Goal: Information Seeking & Learning: Learn about a topic

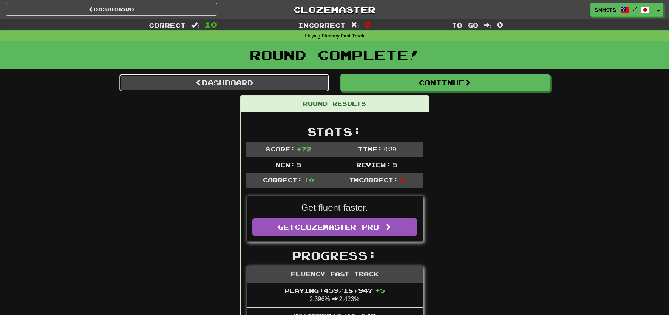
click at [217, 88] on link "Dashboard" at bounding box center [224, 82] width 210 height 17
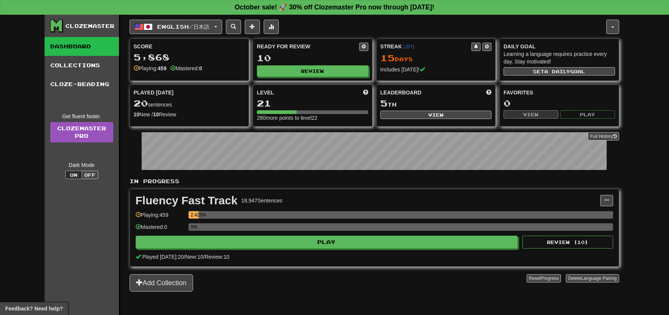
scroll to position [15, 0]
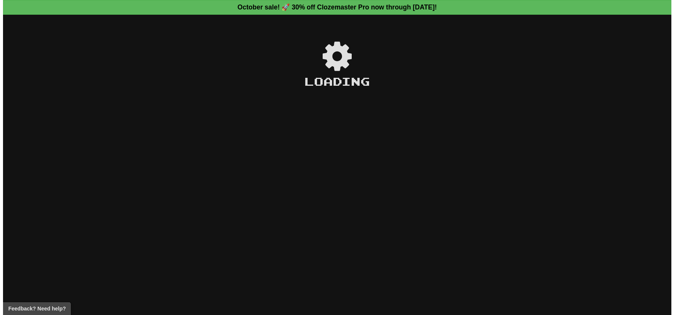
scroll to position [15, 0]
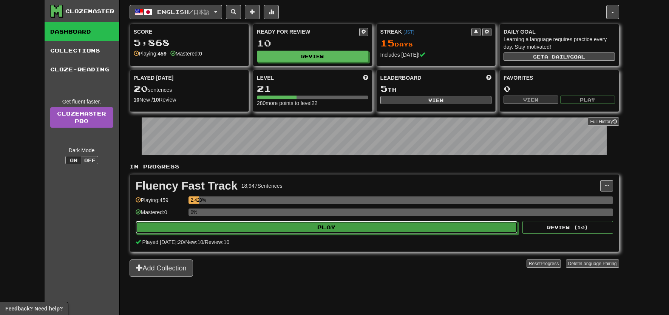
click at [286, 229] on button "Play" at bounding box center [327, 227] width 382 height 13
select select "**"
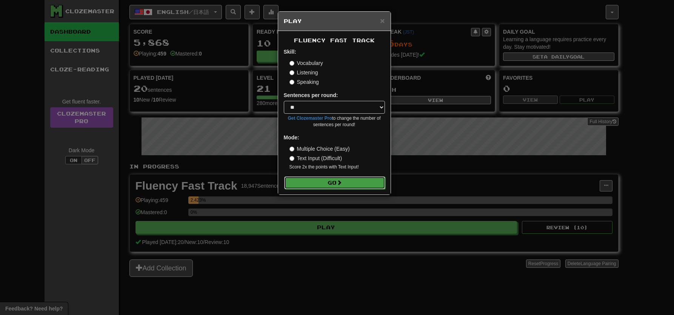
click at [309, 188] on button "Go" at bounding box center [334, 182] width 101 height 13
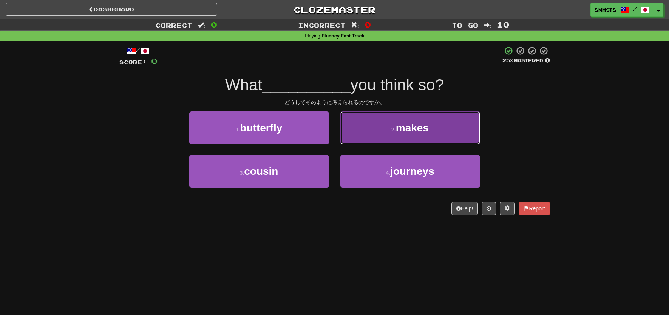
click at [377, 130] on button "2 . makes" at bounding box center [410, 127] width 140 height 33
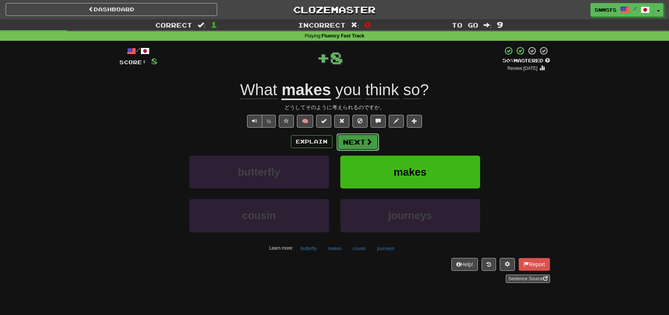
click at [350, 147] on button "Next" at bounding box center [357, 141] width 42 height 17
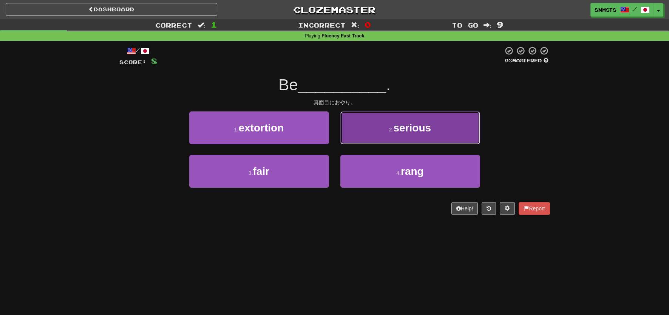
click at [368, 125] on button "2 . serious" at bounding box center [410, 127] width 140 height 33
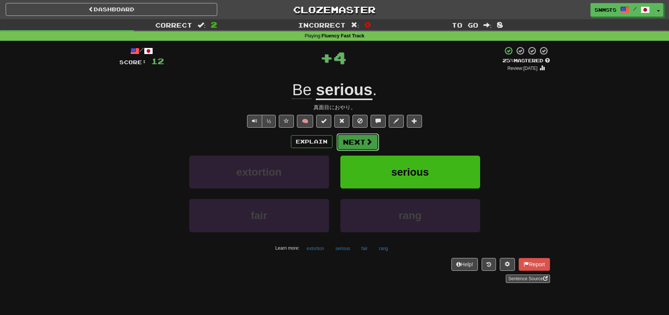
click at [358, 138] on button "Next" at bounding box center [357, 141] width 42 height 17
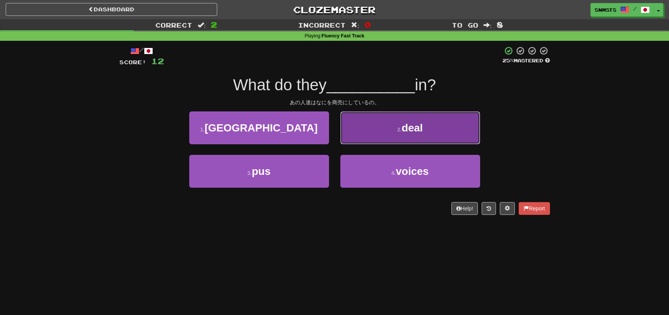
click at [366, 136] on button "2 . deal" at bounding box center [410, 127] width 140 height 33
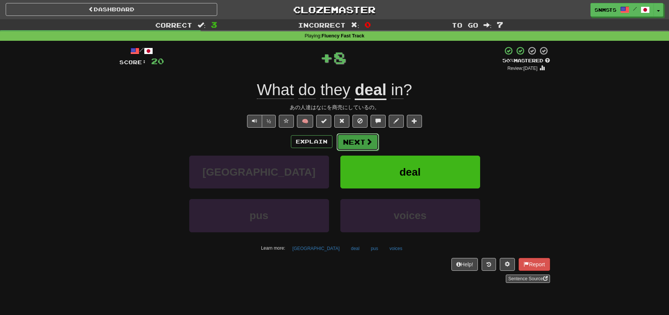
click at [360, 143] on button "Next" at bounding box center [357, 141] width 42 height 17
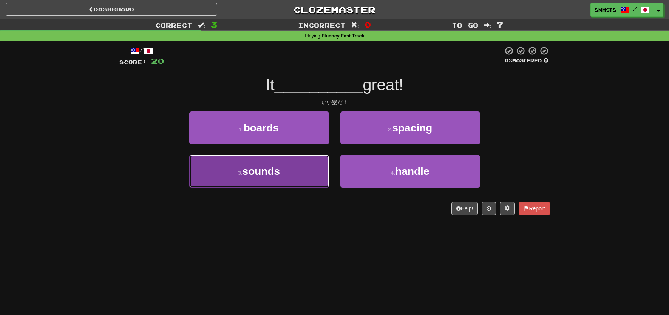
click at [322, 167] on button "3 . sounds" at bounding box center [259, 171] width 140 height 33
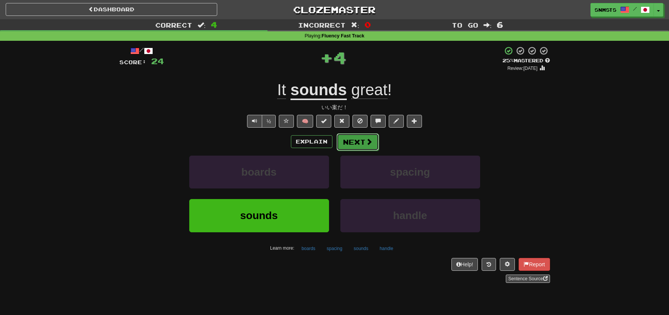
click at [355, 139] on button "Next" at bounding box center [357, 141] width 42 height 17
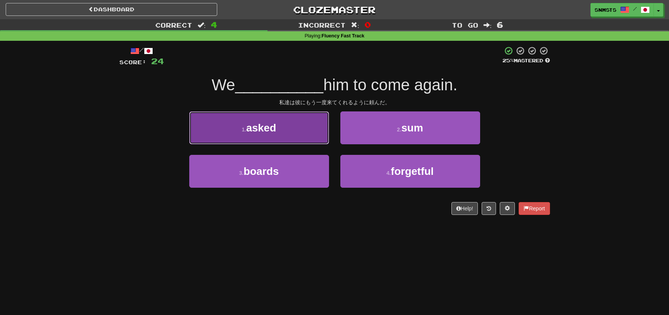
click at [320, 137] on button "1 . asked" at bounding box center [259, 127] width 140 height 33
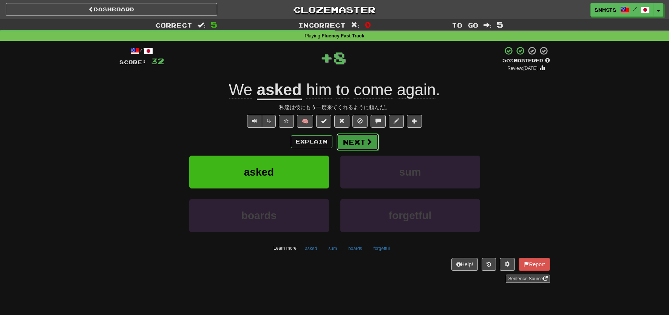
click at [356, 140] on button "Next" at bounding box center [357, 141] width 42 height 17
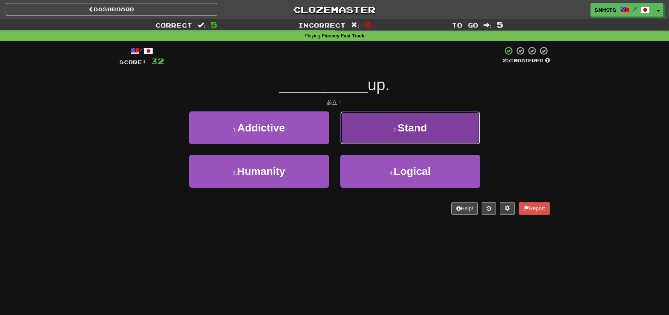
click at [361, 135] on button "2 . Stand" at bounding box center [410, 127] width 140 height 33
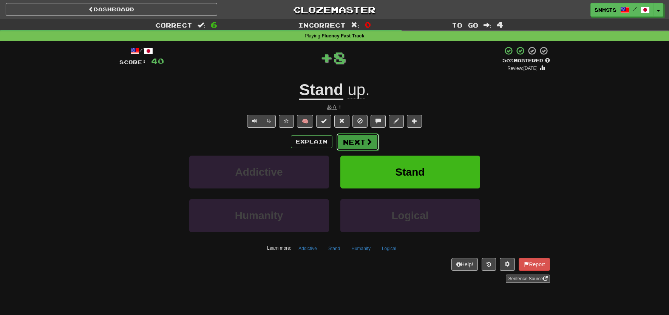
click at [356, 141] on button "Next" at bounding box center [357, 141] width 42 height 17
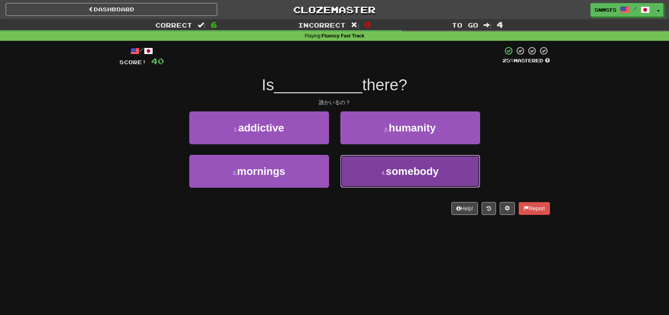
click at [370, 168] on button "4 . somebody" at bounding box center [410, 171] width 140 height 33
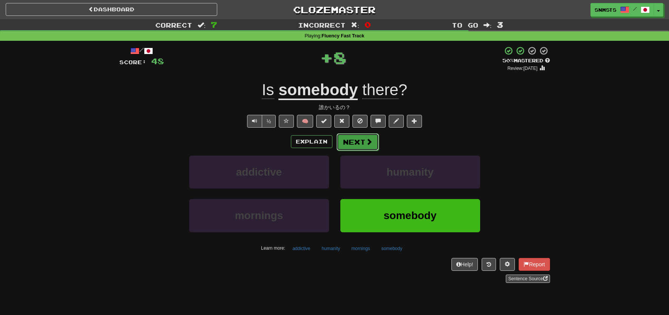
click at [358, 144] on button "Next" at bounding box center [357, 141] width 42 height 17
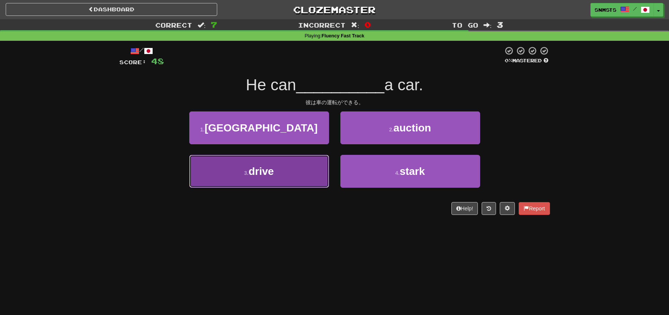
click at [315, 170] on button "3 . drive" at bounding box center [259, 171] width 140 height 33
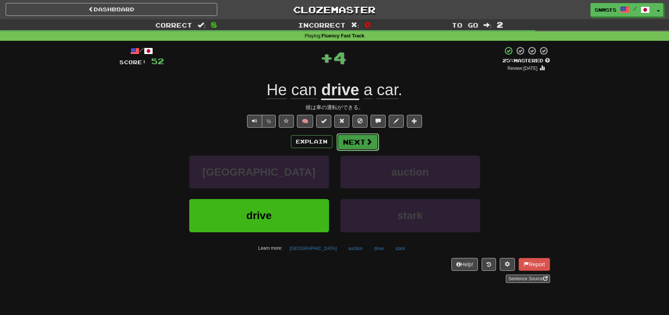
click at [350, 144] on button "Next" at bounding box center [357, 141] width 42 height 17
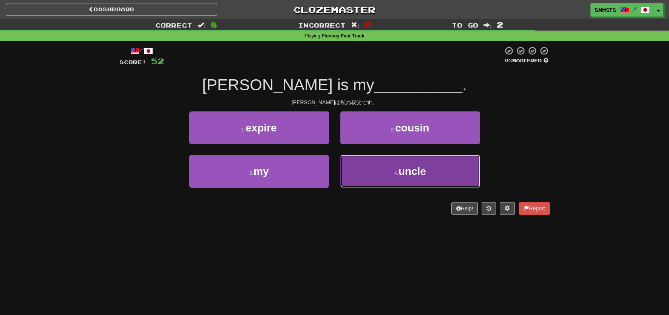
click at [358, 162] on button "4 . uncle" at bounding box center [410, 171] width 140 height 33
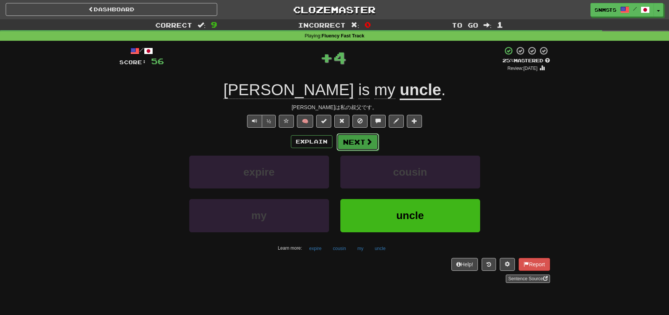
click at [350, 141] on button "Next" at bounding box center [357, 141] width 42 height 17
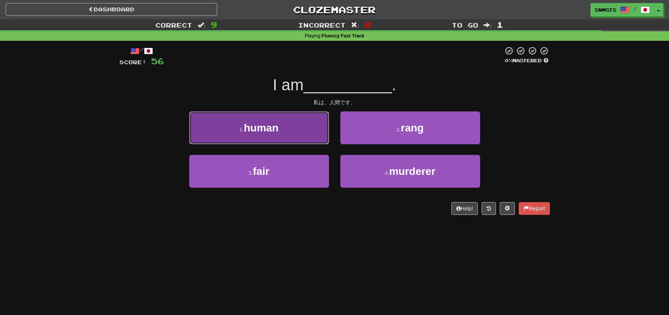
click at [315, 137] on button "1 . human" at bounding box center [259, 127] width 140 height 33
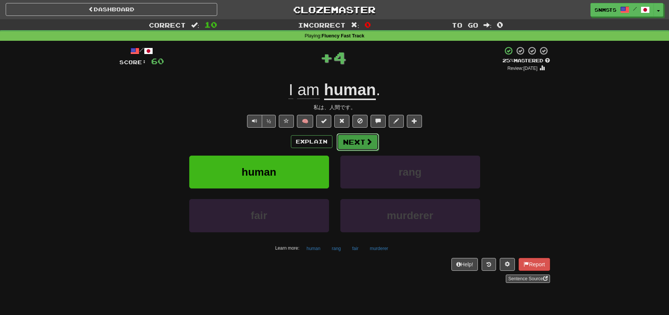
click at [349, 142] on button "Next" at bounding box center [357, 141] width 42 height 17
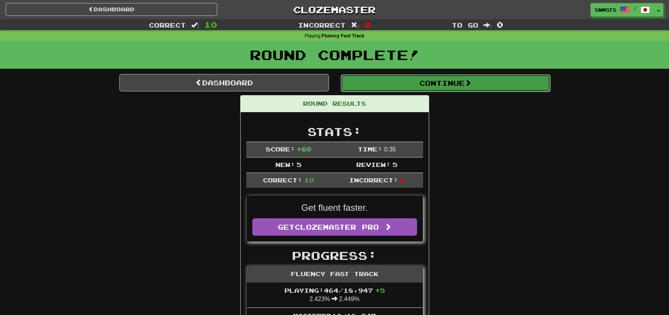
click at [405, 86] on button "Continue" at bounding box center [446, 82] width 210 height 17
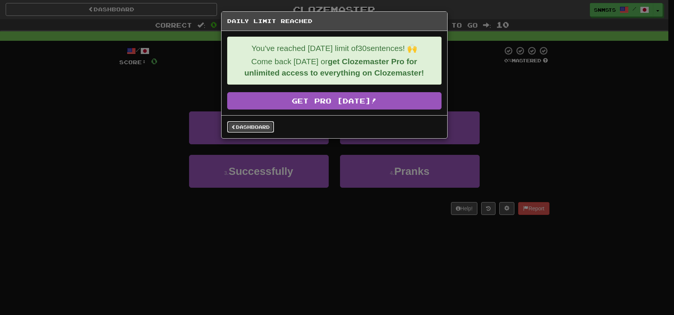
click at [263, 127] on link "Dashboard" at bounding box center [250, 126] width 47 height 11
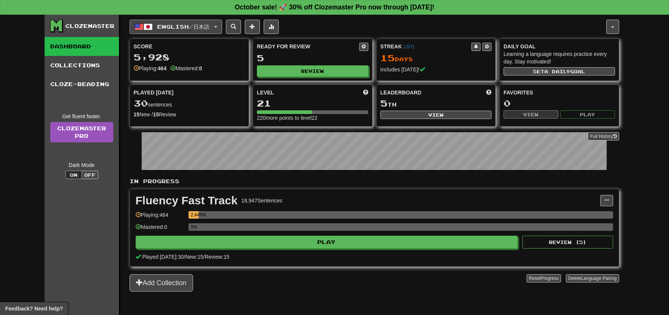
click at [204, 26] on span "English / 日本語" at bounding box center [183, 26] width 52 height 6
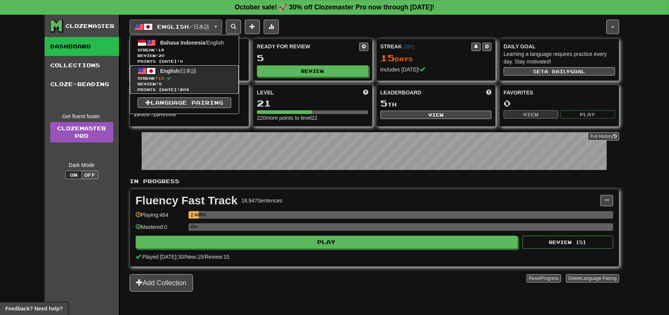
click at [189, 80] on span "Streak: 15" at bounding box center [184, 79] width 94 height 6
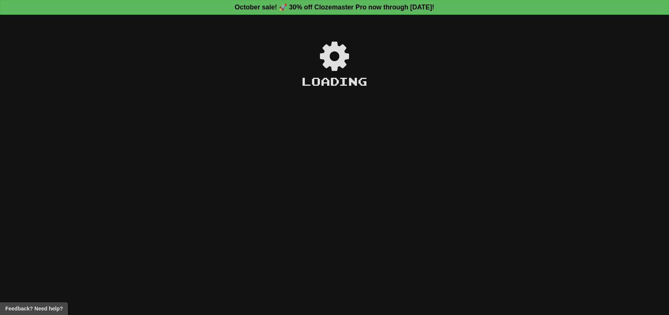
click at [187, 28] on div "Loading" at bounding box center [334, 169] width 669 height 291
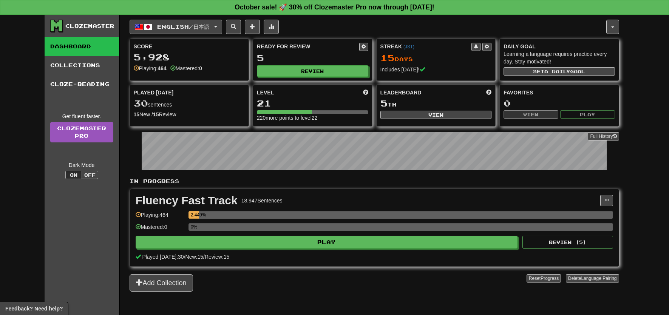
click at [187, 28] on span "English / 日本語" at bounding box center [183, 26] width 52 height 6
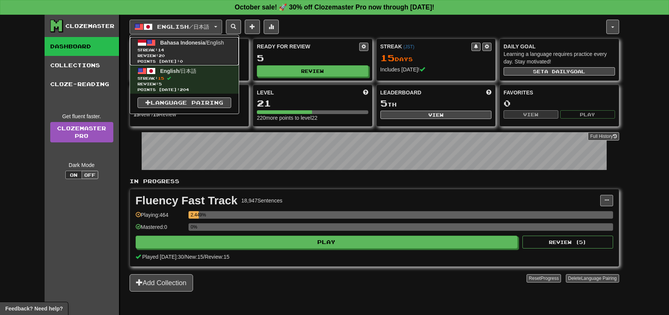
click at [189, 43] on span "Bahasa Indonesia" at bounding box center [182, 43] width 45 height 6
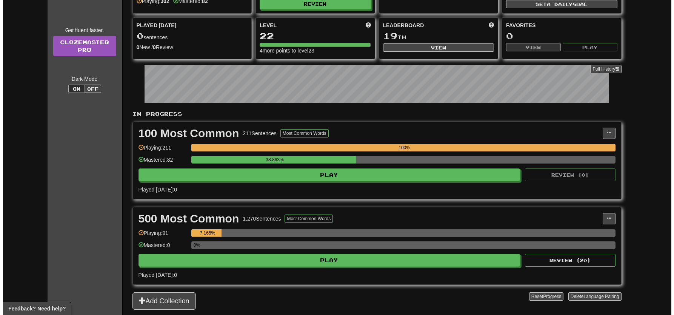
scroll to position [97, 0]
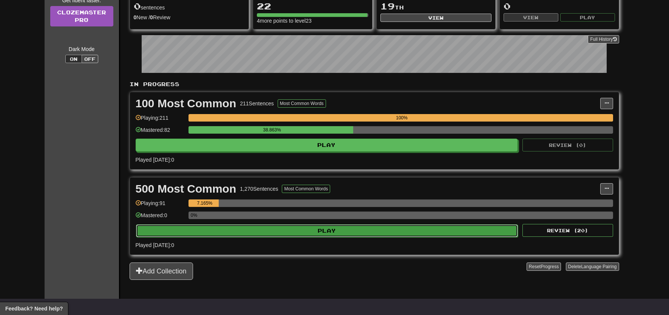
click at [328, 233] on button "Play" at bounding box center [327, 230] width 382 height 13
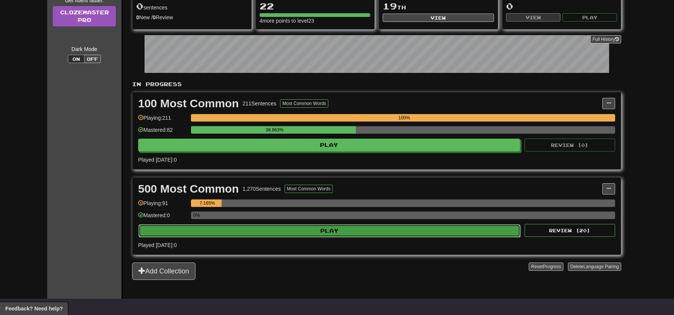
select select "**"
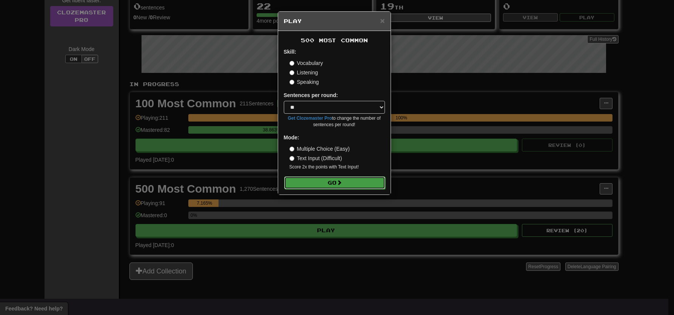
click at [336, 187] on button "Go" at bounding box center [334, 182] width 101 height 13
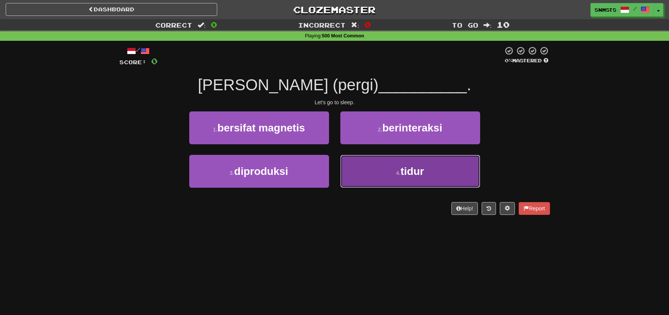
click at [353, 165] on button "4 . tidur" at bounding box center [410, 171] width 140 height 33
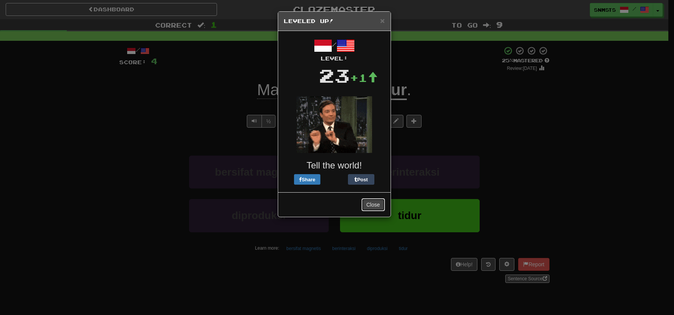
click at [368, 205] on button "Close" at bounding box center [373, 204] width 23 height 13
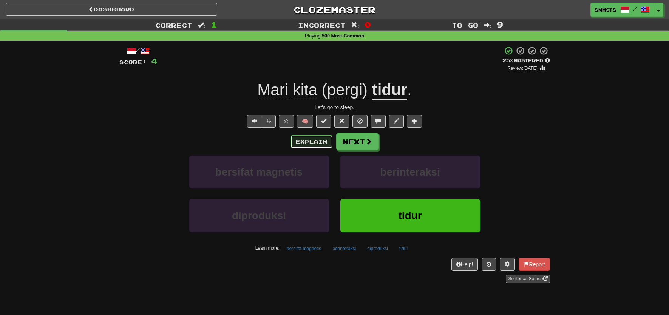
click at [308, 142] on button "Explain" at bounding box center [312, 141] width 42 height 13
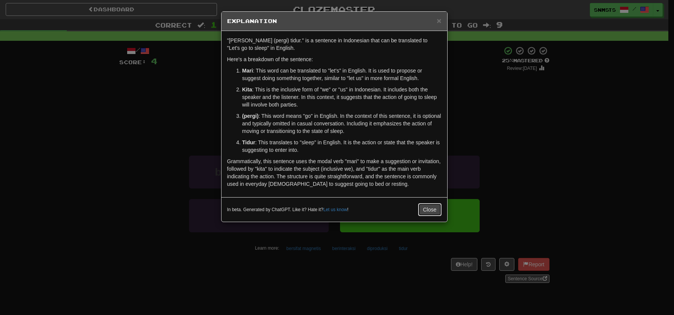
click at [430, 210] on button "Close" at bounding box center [429, 209] width 23 height 13
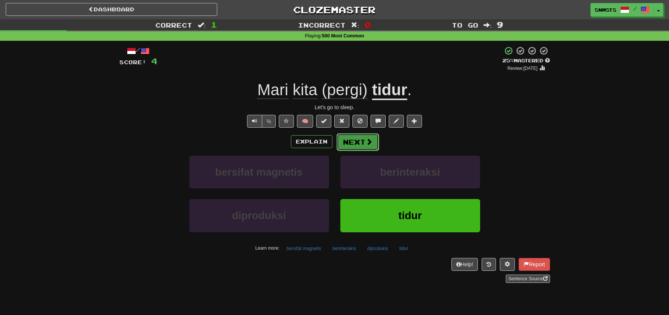
click at [357, 141] on button "Next" at bounding box center [357, 141] width 42 height 17
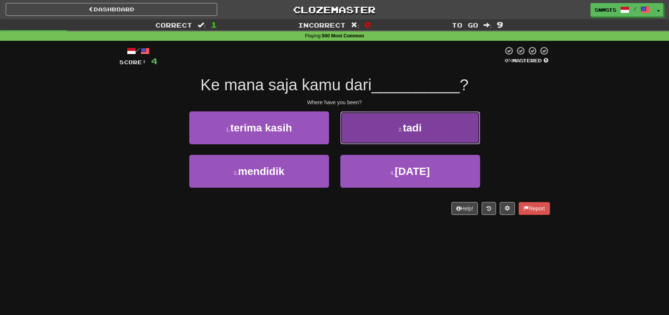
click at [369, 133] on button "2 . tadi" at bounding box center [410, 127] width 140 height 33
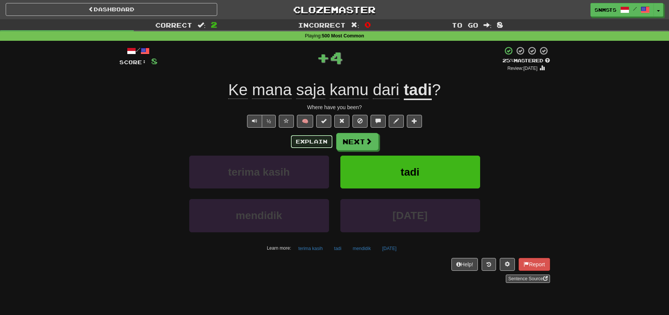
click at [320, 141] on button "Explain" at bounding box center [312, 141] width 42 height 13
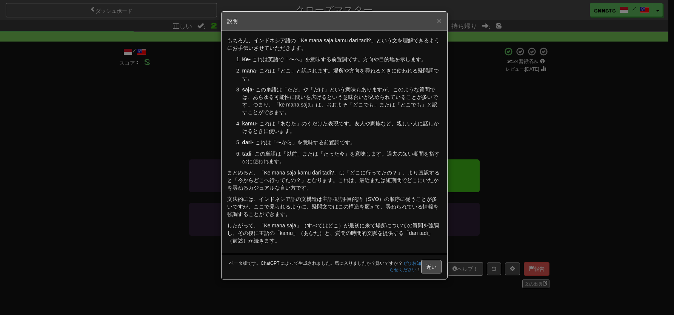
click at [168, 143] on div "× 説明 もちろん、インドネシア語の「Ke mana saja kamu dari tadi?」という文を理解できるようにお手伝いさせていただきます。 Ke …" at bounding box center [337, 157] width 674 height 315
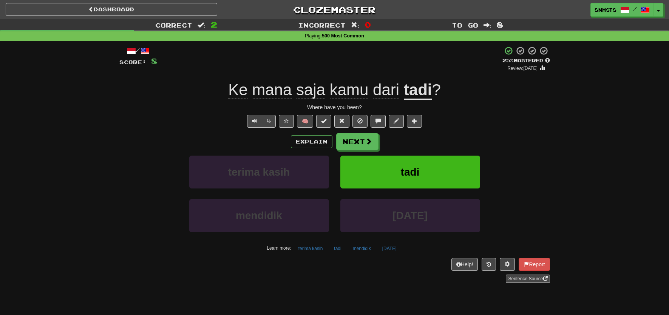
click at [490, 104] on div "Where have you been?" at bounding box center [334, 107] width 430 height 8
click at [372, 142] on button "Next" at bounding box center [357, 141] width 42 height 17
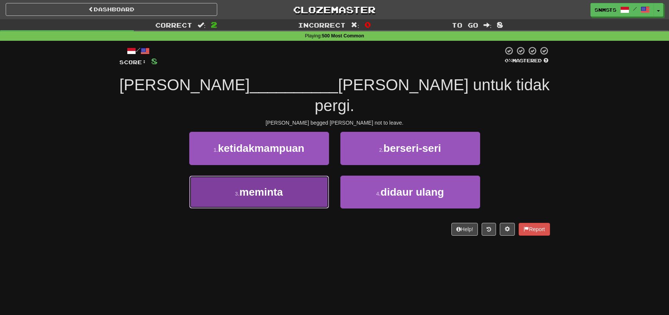
click at [305, 176] on button "3 . meminta" at bounding box center [259, 192] width 140 height 33
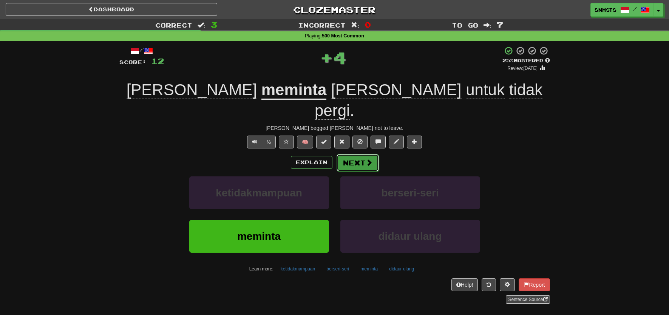
click at [349, 154] on button "Next" at bounding box center [357, 162] width 42 height 17
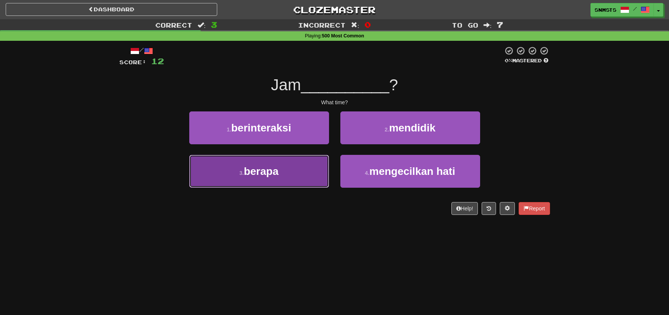
click at [304, 175] on button "3 . berapa" at bounding box center [259, 171] width 140 height 33
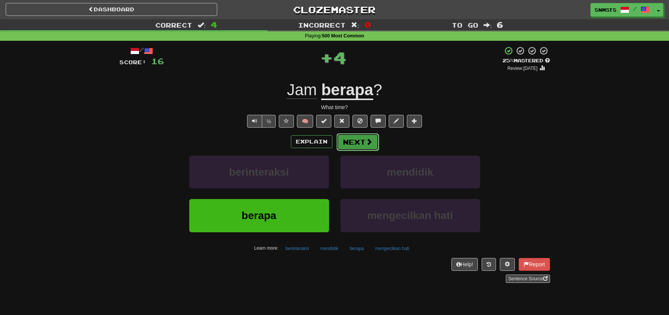
click at [353, 143] on button "Next" at bounding box center [357, 141] width 42 height 17
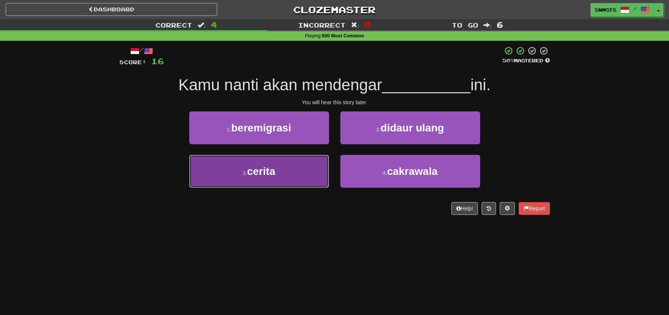
click at [312, 167] on button "3 . cerita" at bounding box center [259, 171] width 140 height 33
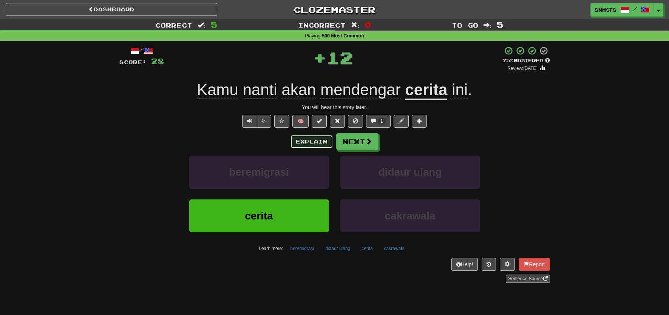
click at [313, 144] on button "Explain" at bounding box center [312, 141] width 42 height 13
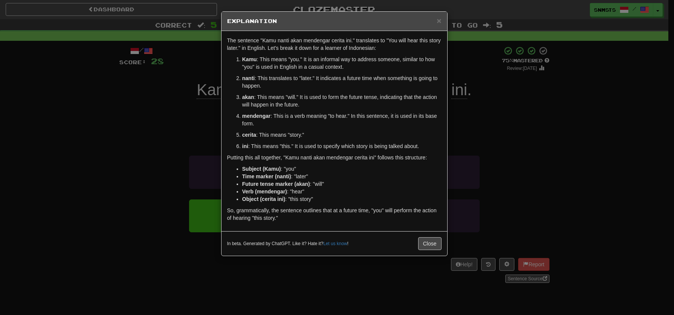
click at [467, 119] on div "× Explanation The sentence "Kamu nanti akan mendengar cerita ini." translates t…" at bounding box center [337, 157] width 674 height 315
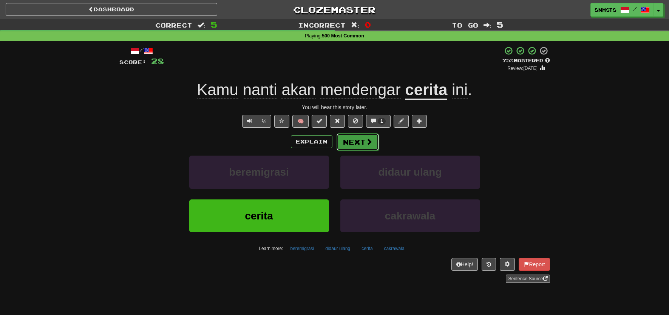
click at [362, 144] on button "Next" at bounding box center [357, 141] width 42 height 17
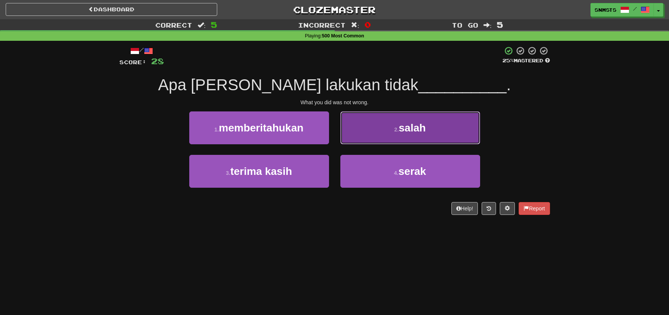
click at [367, 127] on button "2 . salah" at bounding box center [410, 127] width 140 height 33
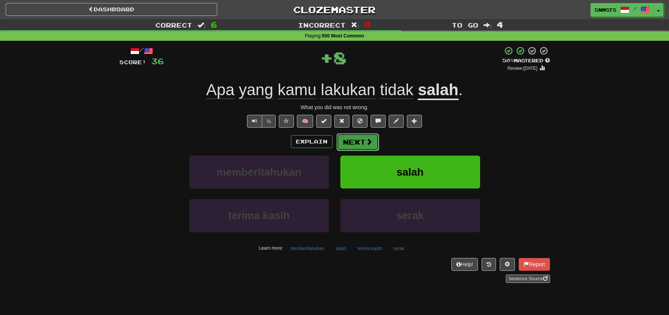
click at [359, 141] on button "Next" at bounding box center [357, 141] width 42 height 17
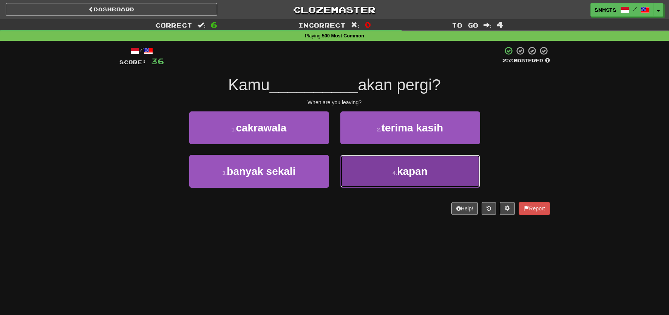
click at [365, 167] on button "4 . kapan" at bounding box center [410, 171] width 140 height 33
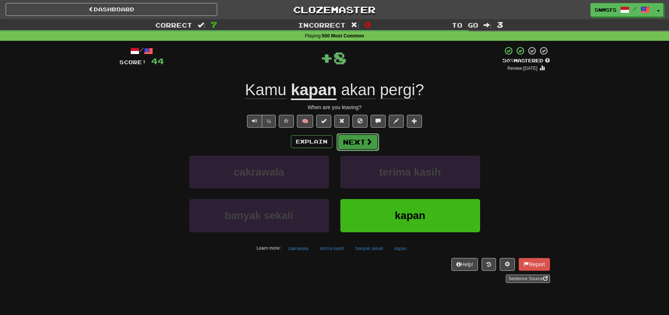
click at [355, 144] on button "Next" at bounding box center [357, 141] width 42 height 17
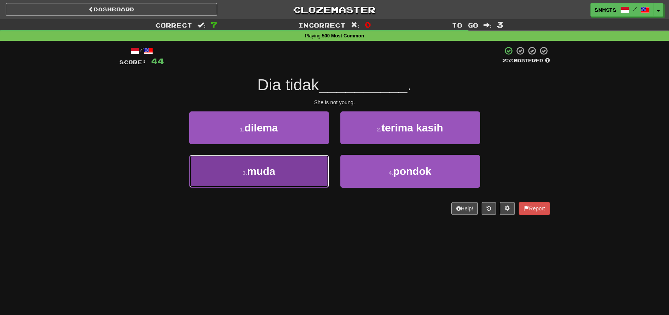
click at [322, 170] on button "3 . muda" at bounding box center [259, 171] width 140 height 33
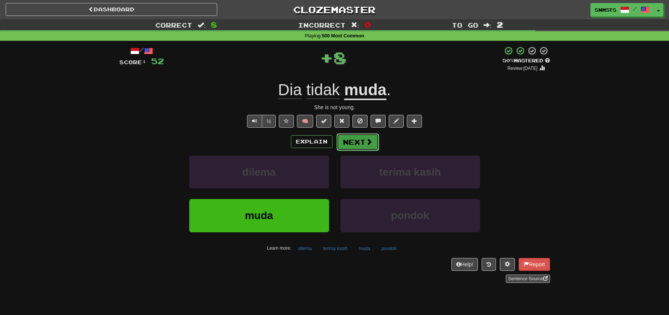
click at [344, 143] on button "Next" at bounding box center [357, 141] width 42 height 17
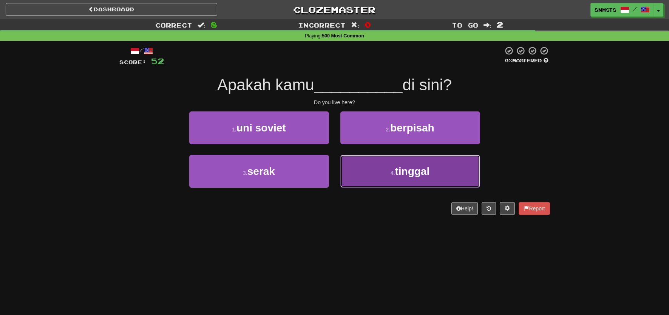
click at [361, 173] on button "4 . tinggal" at bounding box center [410, 171] width 140 height 33
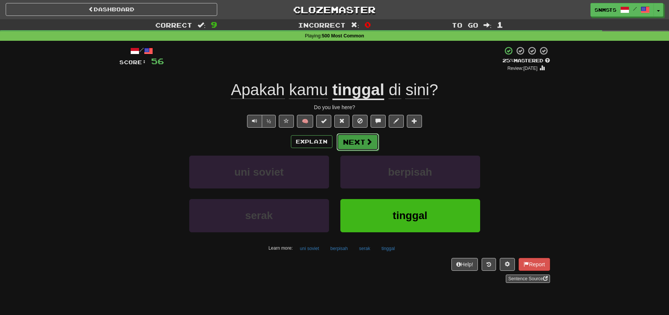
click at [353, 145] on button "Next" at bounding box center [357, 141] width 42 height 17
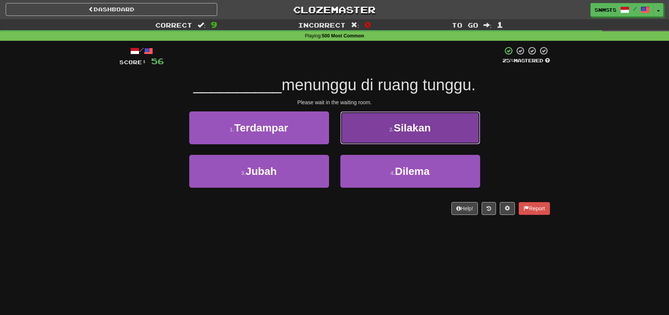
click at [376, 133] on button "2 . Silakan" at bounding box center [410, 127] width 140 height 33
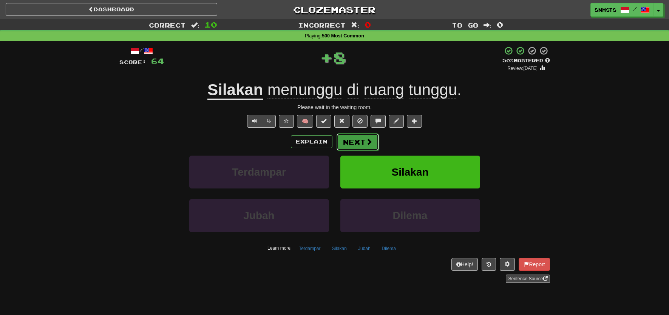
click at [369, 141] on span at bounding box center [368, 141] width 7 height 7
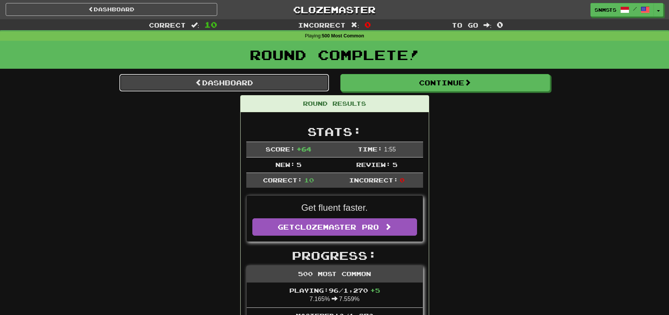
click at [276, 86] on link "Dashboard" at bounding box center [224, 82] width 210 height 17
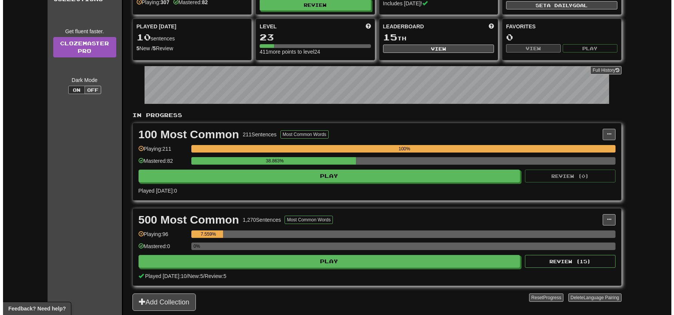
scroll to position [90, 0]
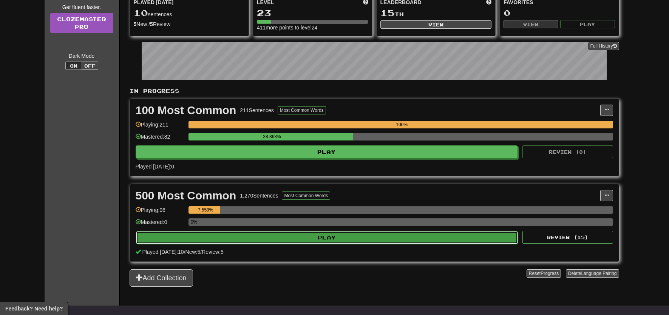
click at [353, 236] on button "Play" at bounding box center [327, 237] width 382 height 13
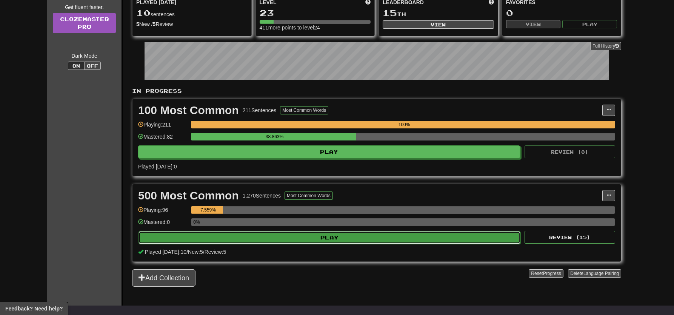
select select "**"
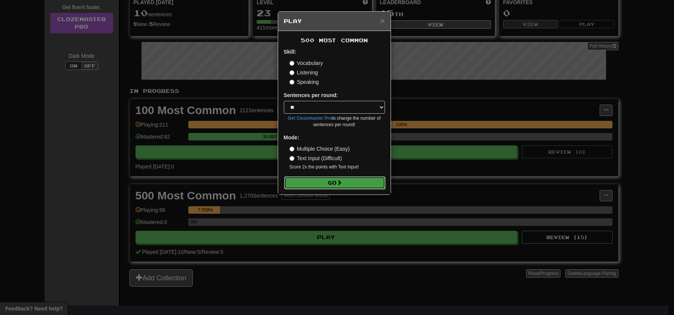
click at [358, 187] on button "Go" at bounding box center [334, 182] width 101 height 13
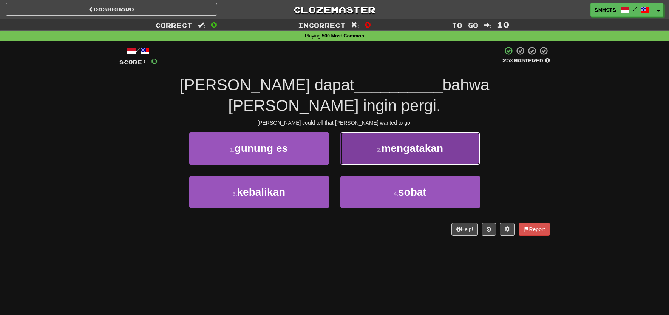
click at [388, 142] on span "mengatakan" at bounding box center [412, 148] width 62 height 12
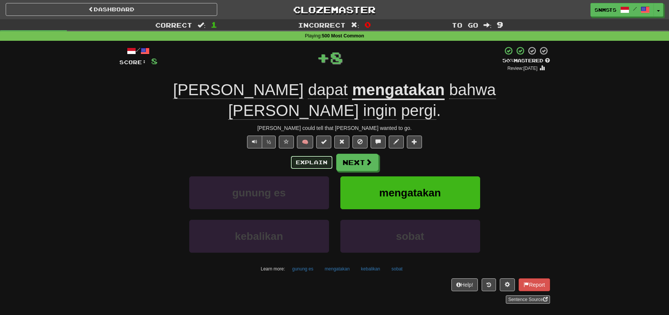
click at [321, 156] on button "Explain" at bounding box center [312, 162] width 42 height 13
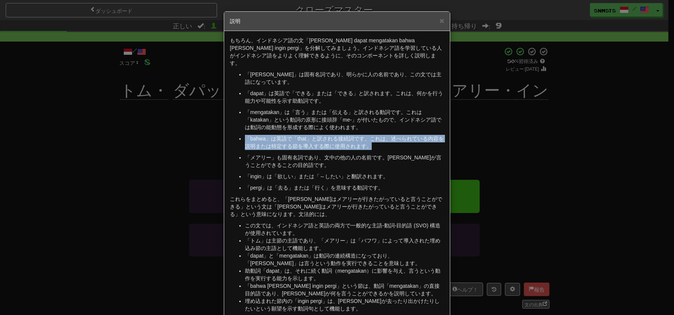
drag, startPoint x: 382, startPoint y: 137, endPoint x: 374, endPoint y: 125, distance: 15.0
click at [373, 125] on ul "「トム」は固有名詞であり、明らかに人の名前であり、この文では主語になっています。 「dapat」は英語で「できる」または「できる」と訳されます。これは、何かを…" at bounding box center [337, 131] width 214 height 121
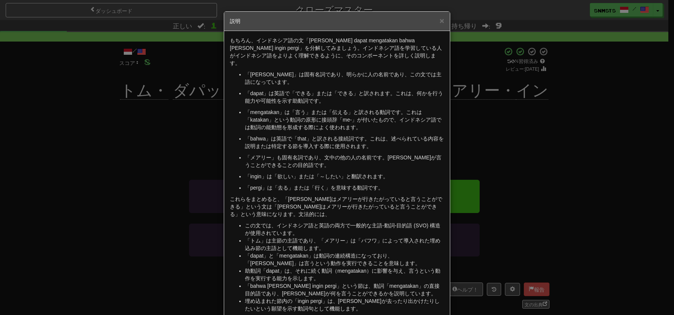
click at [372, 109] on font "「mengatakan」は「言う」または「伝える」と訳される動詞です。これは「katakan」という動詞の原形に接頭辞「me-」が付いたもので、インドネシア語…" at bounding box center [343, 119] width 197 height 21
click at [476, 139] on div "× 説明 もちろん、インドネシア語の文「Tom dapat mengatakan bahwa Mary ingin pergi」を分解してみましょう。インドネ…" at bounding box center [337, 157] width 674 height 315
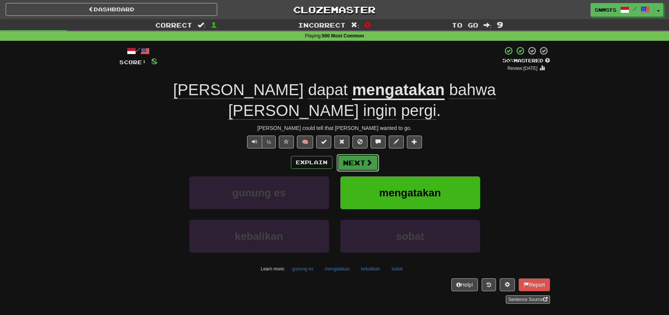
click at [364, 154] on button "Next" at bounding box center [357, 162] width 42 height 17
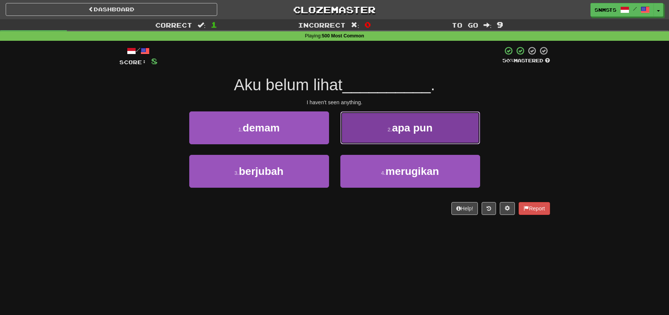
click at [380, 124] on button "2 . apa pun" at bounding box center [410, 127] width 140 height 33
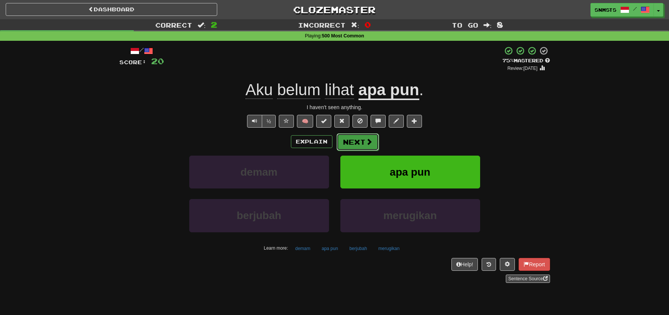
click at [354, 143] on button "Next" at bounding box center [357, 141] width 42 height 17
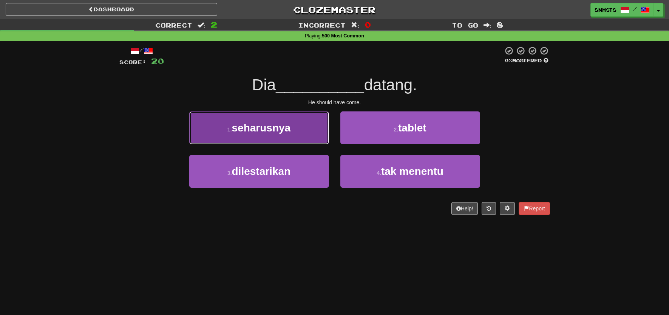
click at [314, 132] on button "1 . seharusnya" at bounding box center [259, 127] width 140 height 33
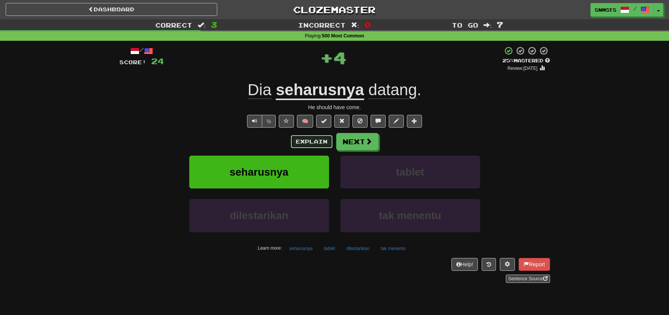
click at [313, 143] on button "Explain" at bounding box center [312, 141] width 42 height 13
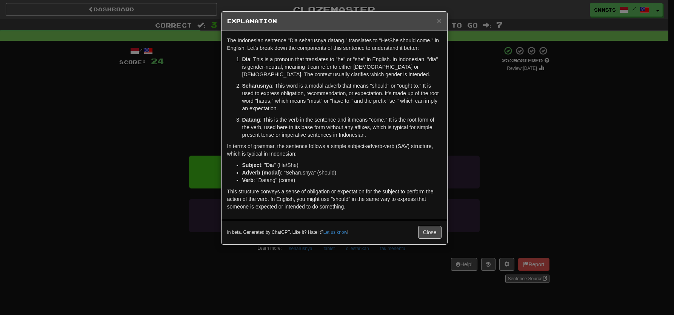
click at [490, 91] on div "× Explanation The Indonesian sentence "Dia seharusnya datang." translates to "H…" at bounding box center [337, 157] width 674 height 315
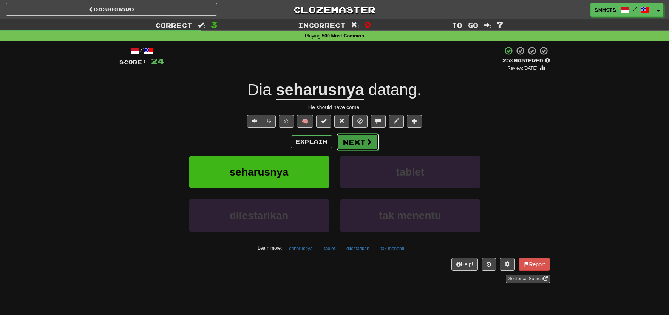
click at [369, 145] on span at bounding box center [368, 141] width 7 height 7
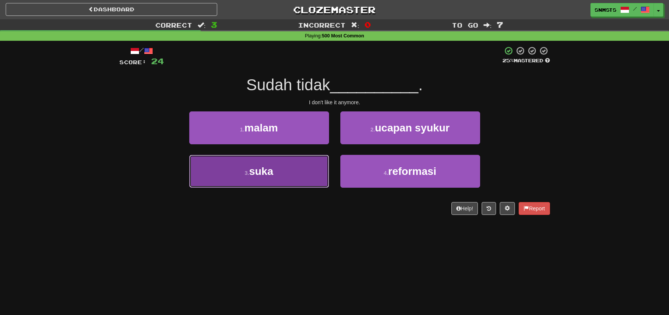
click at [302, 168] on button "3 . suka" at bounding box center [259, 171] width 140 height 33
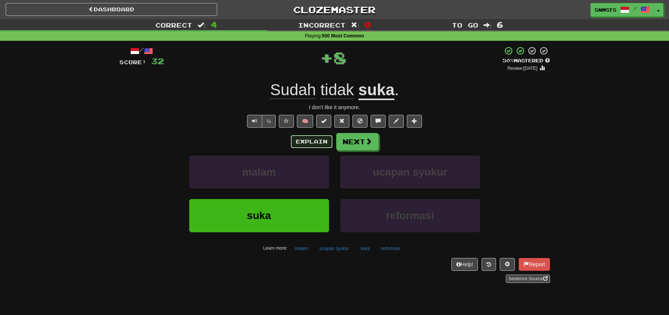
click at [328, 142] on button "Explain" at bounding box center [312, 141] width 42 height 13
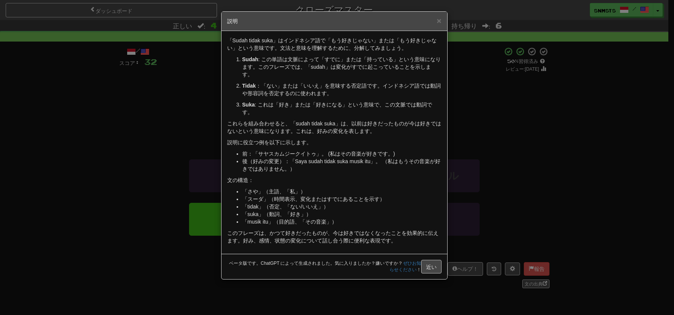
click at [308, 136] on div "「Sudah tidak suka」はインドネシア語で「もう好きじゃない」または「もう好きじゃない」という意味です。文法と意味を理解するために、分解してみまし…" at bounding box center [335, 142] width 226 height 223
click at [428, 264] on font "近い" at bounding box center [431, 267] width 11 height 6
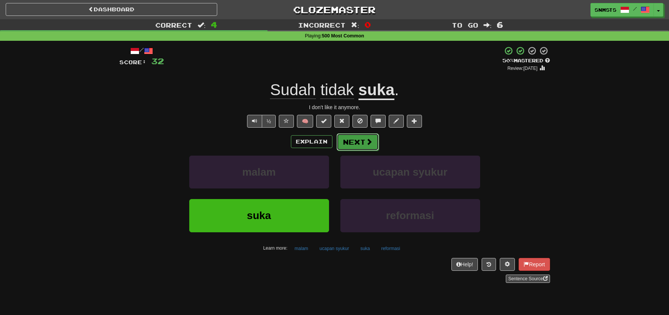
click at [363, 136] on button "Next" at bounding box center [357, 141] width 42 height 17
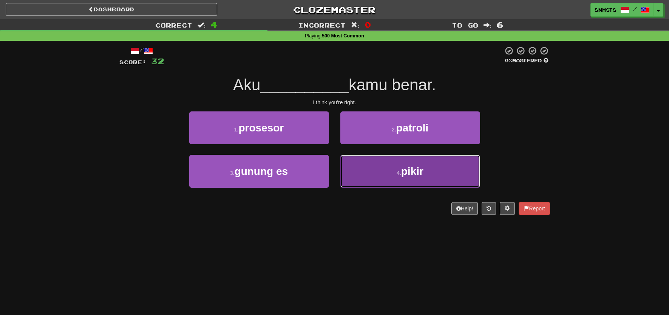
click at [363, 174] on button "4 . pikir" at bounding box center [410, 171] width 140 height 33
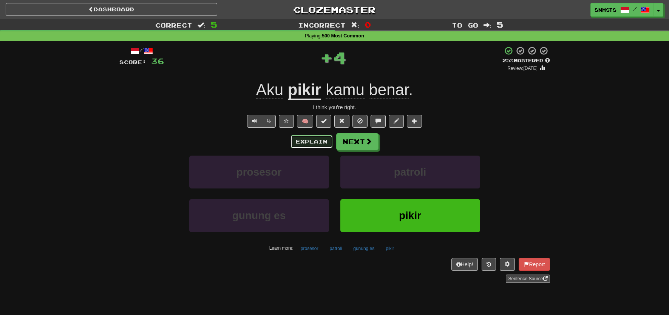
click at [309, 143] on button "Explain" at bounding box center [312, 141] width 42 height 13
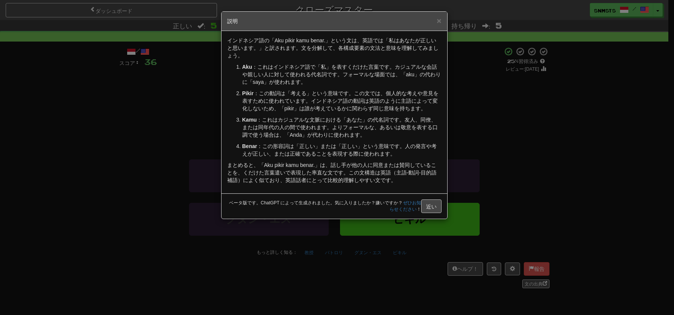
click at [336, 69] on font "：これはインドネシア語で「私」を表すくだけた言葉です。カジュアルな会話や親しい人に対して使われる代名詞です。フォーマルな場面では、「aku」の代​​わりに「s…" at bounding box center [341, 74] width 199 height 21
click at [437, 204] on button "近い" at bounding box center [431, 206] width 20 height 14
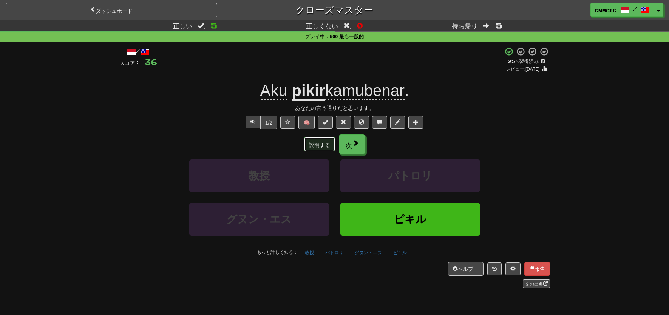
click at [324, 143] on font "説明する" at bounding box center [319, 145] width 21 height 6
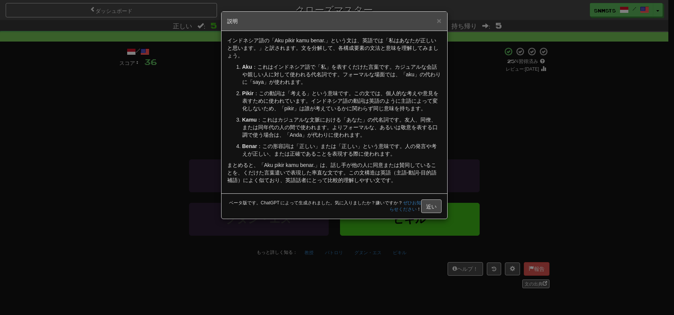
click at [179, 146] on div "× 説明 インドネシア語の「Aku pikir kamu benar.」という文は、英語では「私はあなたが正しいと思います。」と訳されます。文を分解して、各構…" at bounding box center [337, 157] width 674 height 315
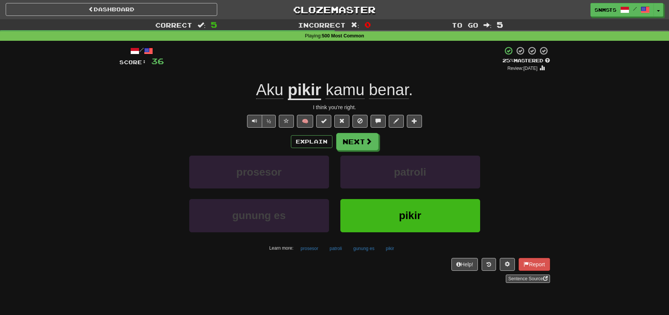
click at [483, 93] on div "Aku pikir kamu benar ." at bounding box center [334, 90] width 430 height 21
click at [375, 143] on button "Next" at bounding box center [357, 141] width 42 height 17
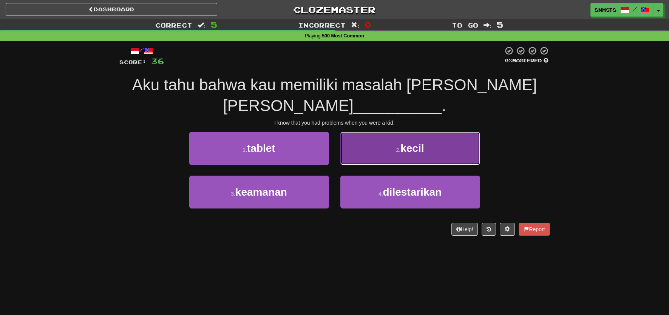
click at [381, 146] on button "2 . kecil" at bounding box center [410, 148] width 140 height 33
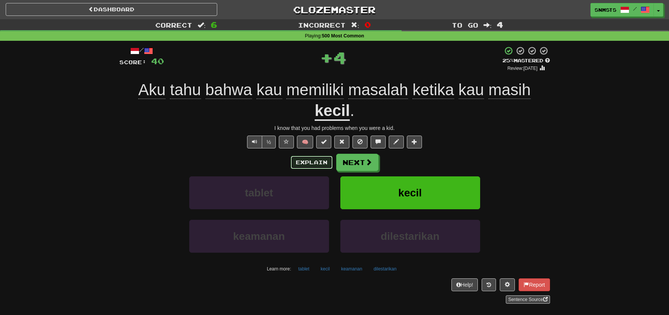
click at [325, 163] on button "Explain" at bounding box center [312, 162] width 42 height 13
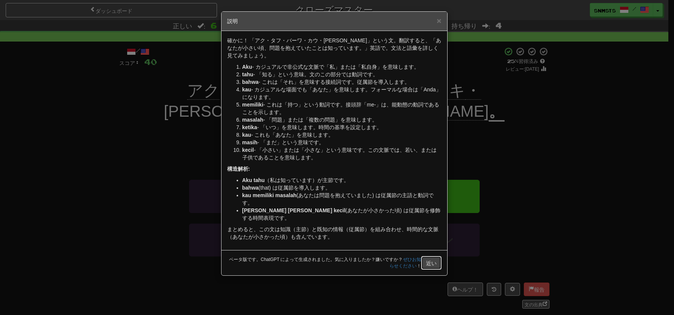
click at [438, 258] on button "近い" at bounding box center [431, 263] width 20 height 14
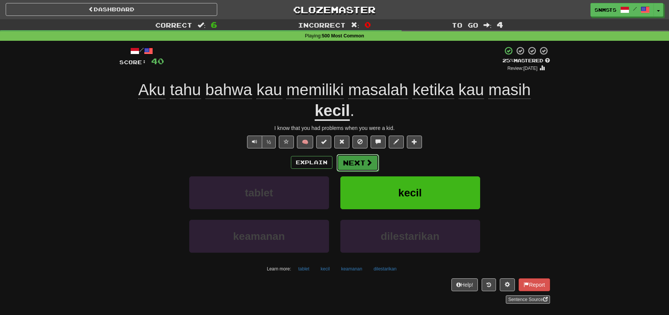
click at [352, 158] on button "Next" at bounding box center [357, 162] width 42 height 17
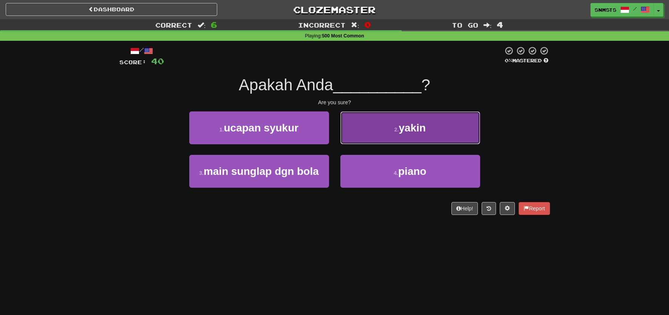
click at [387, 118] on button "2 . yakin" at bounding box center [410, 127] width 140 height 33
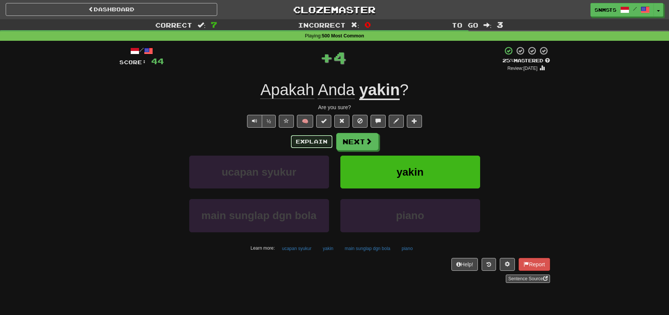
click at [322, 140] on button "Explain" at bounding box center [312, 141] width 42 height 13
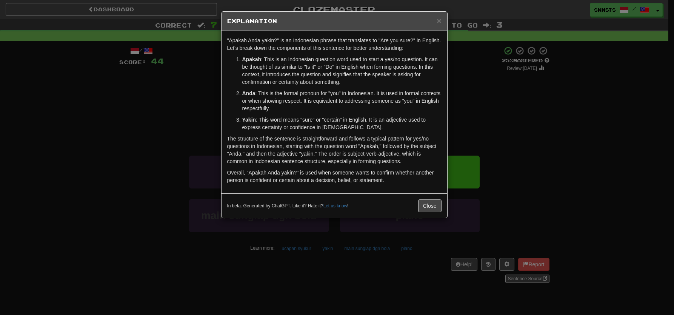
click at [186, 125] on div "× Explanation "Apakah Anda yakin?" is an Indonesian phrase that translates to "…" at bounding box center [337, 157] width 674 height 315
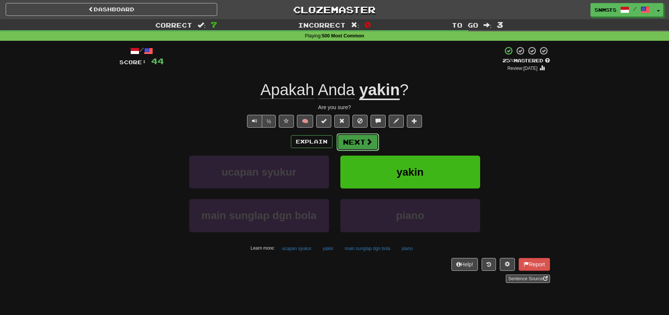
click at [365, 140] on span at bounding box center [368, 141] width 7 height 7
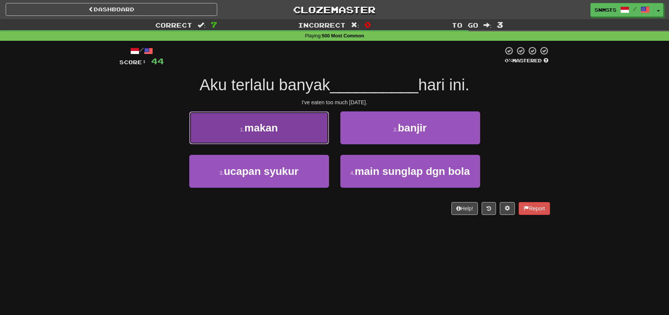
click at [293, 127] on button "1 . makan" at bounding box center [259, 127] width 140 height 33
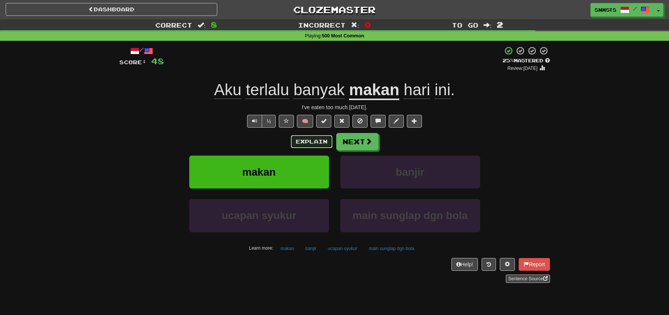
click at [312, 142] on button "Explain" at bounding box center [312, 141] width 42 height 13
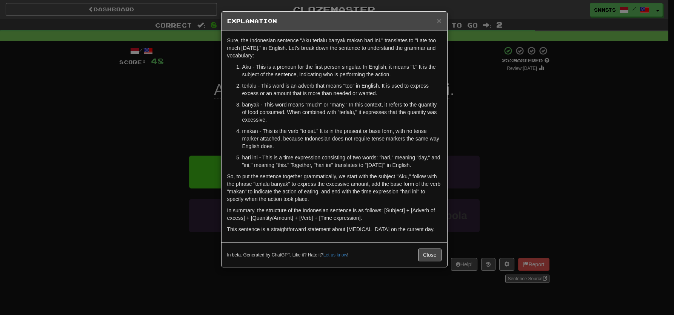
click at [180, 121] on div "× Explanation Sure, the Indonesian sentence "Aku terlalu banyak makan hari ini.…" at bounding box center [337, 157] width 674 height 315
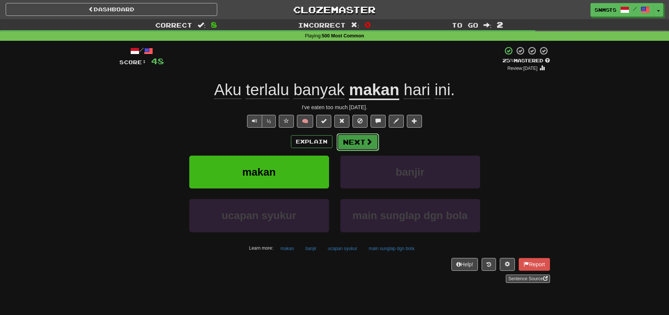
click at [370, 139] on span at bounding box center [368, 141] width 7 height 7
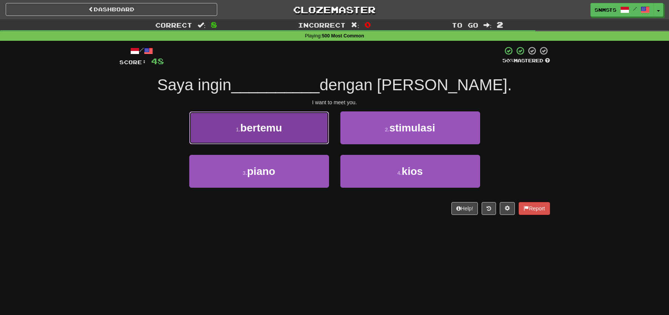
click at [297, 128] on button "1 . bertemu" at bounding box center [259, 127] width 140 height 33
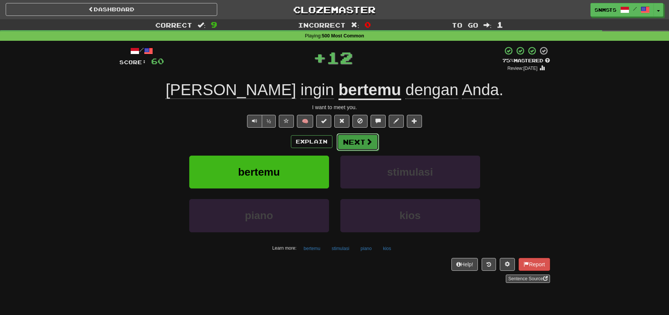
click at [363, 146] on button "Next" at bounding box center [357, 141] width 42 height 17
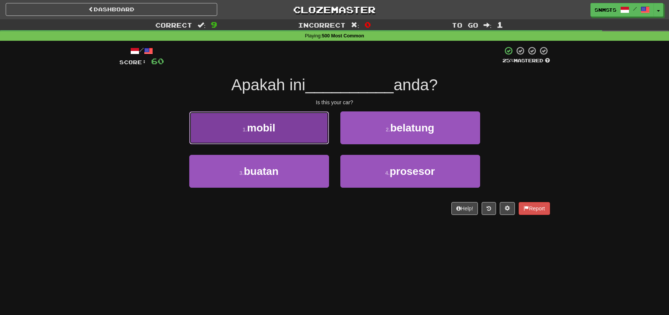
click at [287, 124] on button "1 . mobil" at bounding box center [259, 127] width 140 height 33
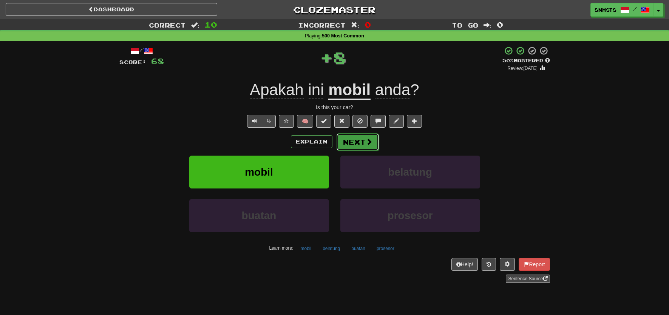
click at [355, 139] on button "Next" at bounding box center [357, 141] width 42 height 17
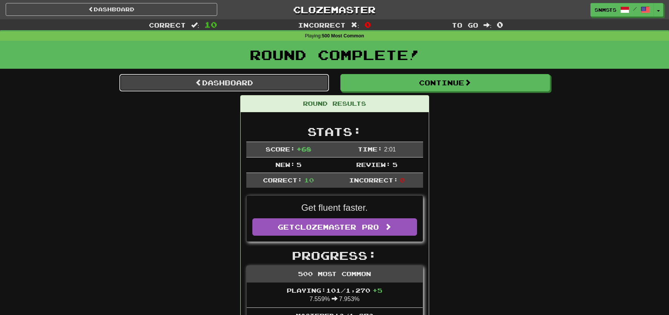
click at [286, 84] on link "Dashboard" at bounding box center [224, 82] width 210 height 17
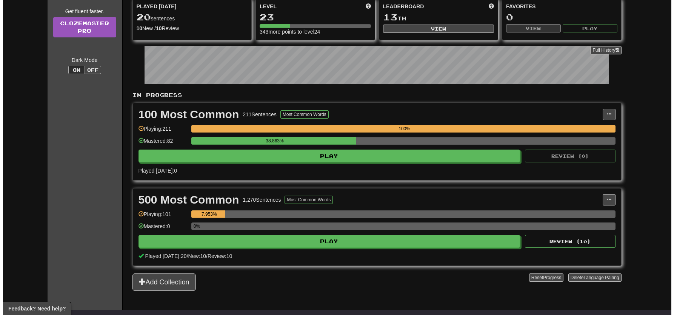
scroll to position [91, 0]
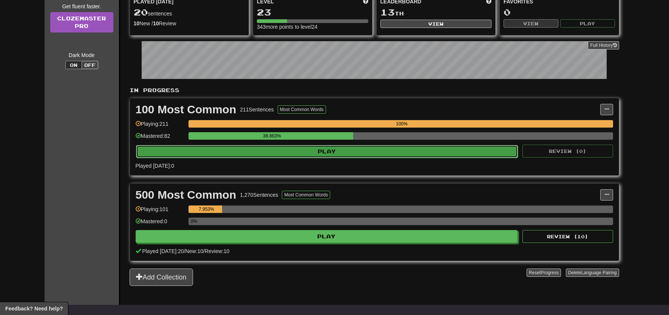
click at [364, 154] on button "Play" at bounding box center [327, 151] width 382 height 13
select select "**"
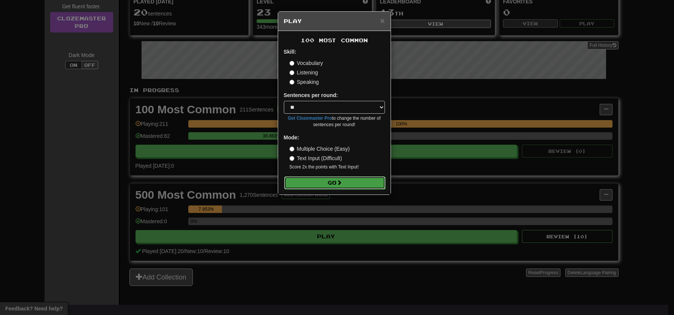
click at [349, 181] on button "Go" at bounding box center [334, 182] width 101 height 13
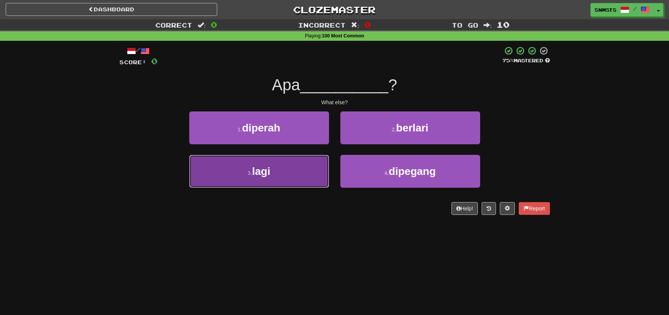
click at [313, 164] on button "3 . lagi" at bounding box center [259, 171] width 140 height 33
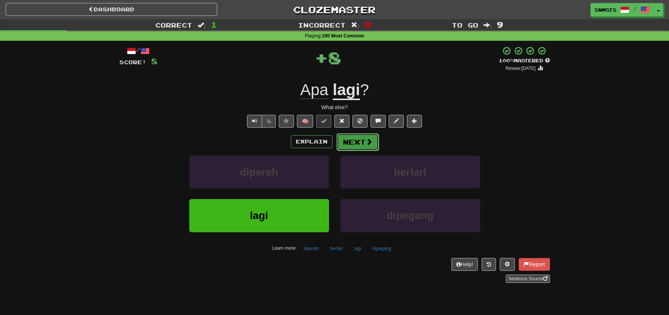
click at [352, 142] on button "Next" at bounding box center [357, 141] width 42 height 17
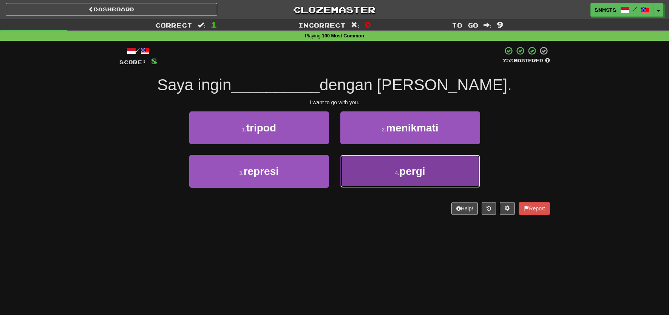
click at [410, 163] on button "4 . pergi" at bounding box center [410, 171] width 140 height 33
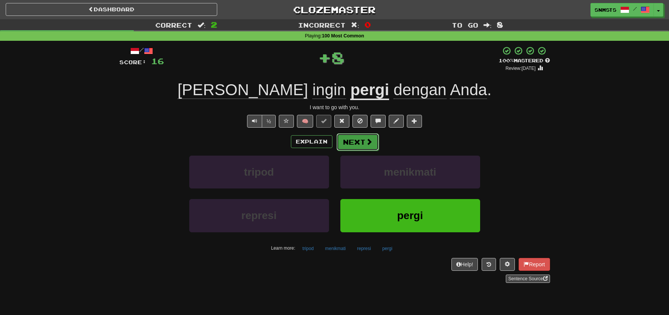
click at [363, 141] on button "Next" at bounding box center [357, 141] width 42 height 17
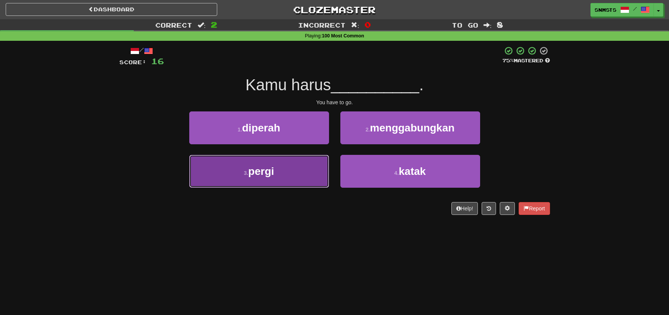
click at [298, 179] on button "3 . pergi" at bounding box center [259, 171] width 140 height 33
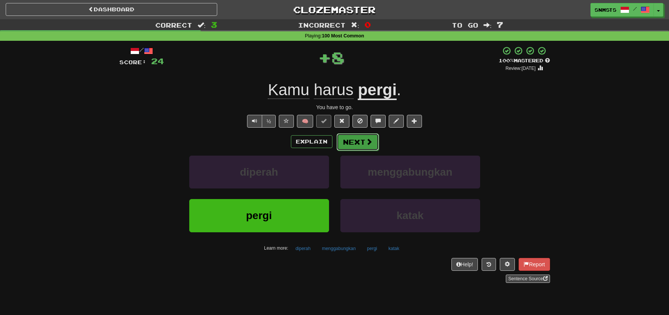
click at [350, 146] on button "Next" at bounding box center [357, 141] width 42 height 17
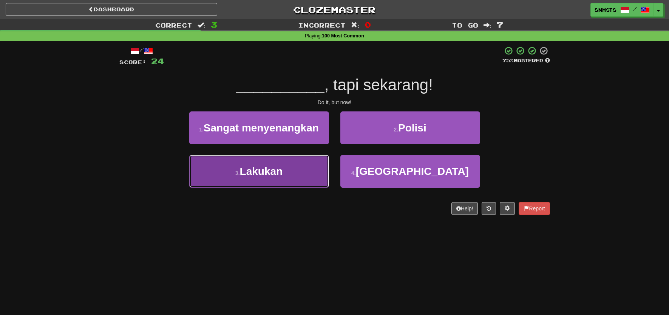
click at [305, 173] on button "3 . [GEOGRAPHIC_DATA]" at bounding box center [259, 171] width 140 height 33
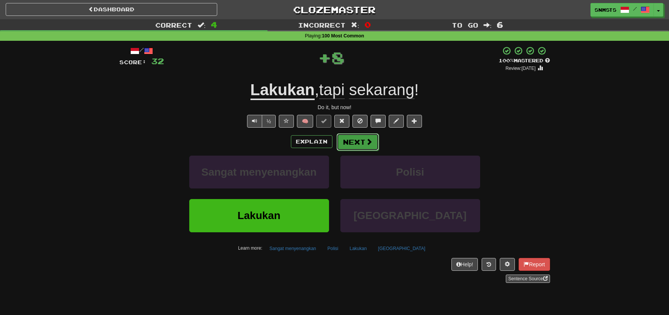
click at [351, 141] on button "Next" at bounding box center [357, 141] width 42 height 17
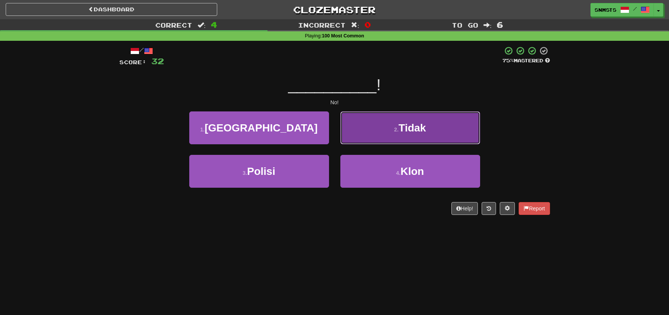
click at [375, 134] on button "2 . Tidak" at bounding box center [410, 127] width 140 height 33
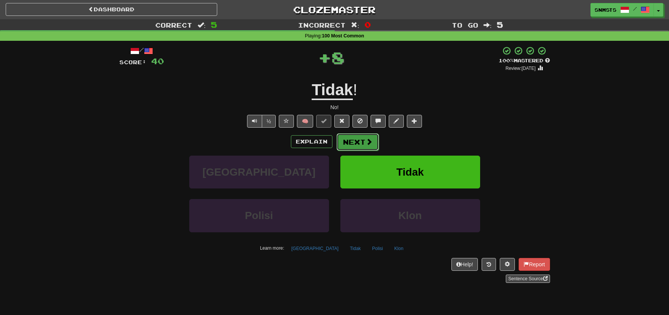
click at [350, 139] on button "Next" at bounding box center [357, 141] width 42 height 17
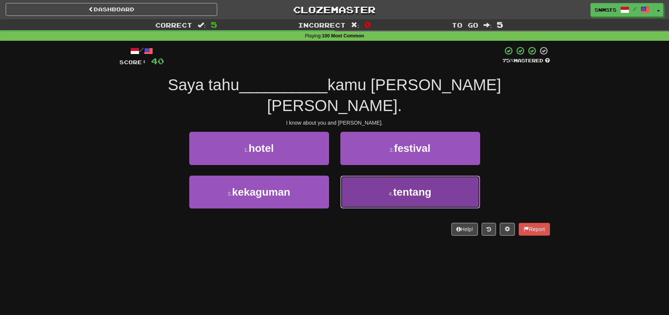
click at [365, 176] on button "4 . tentang" at bounding box center [410, 192] width 140 height 33
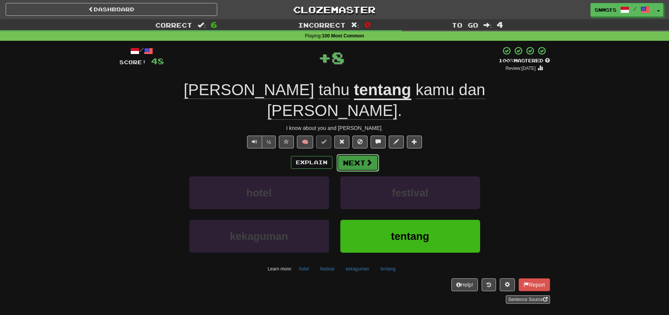
click at [358, 154] on button "Next" at bounding box center [357, 162] width 42 height 17
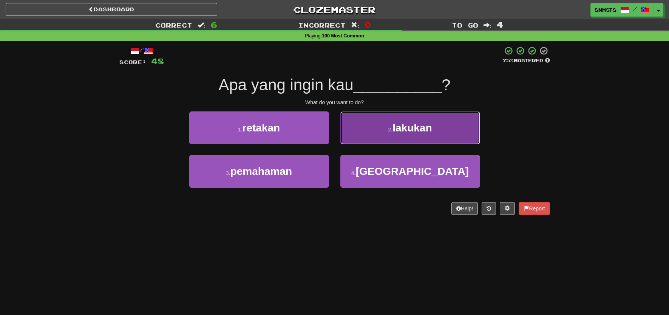
click at [384, 127] on button "2 . lakukan" at bounding box center [410, 127] width 140 height 33
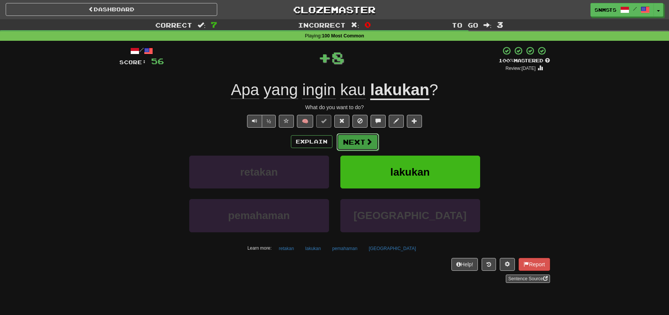
click at [369, 137] on button "Next" at bounding box center [357, 141] width 42 height 17
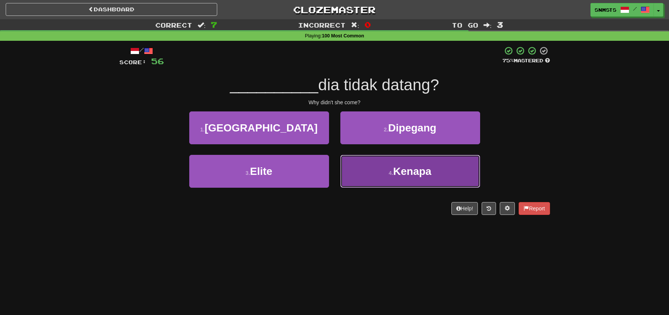
click at [366, 166] on button "4 . [GEOGRAPHIC_DATA]" at bounding box center [410, 171] width 140 height 33
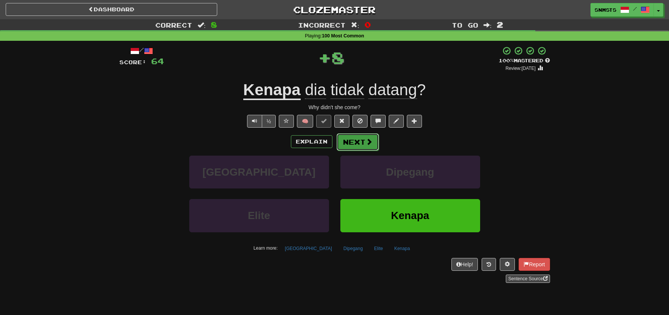
click at [352, 142] on button "Next" at bounding box center [357, 141] width 42 height 17
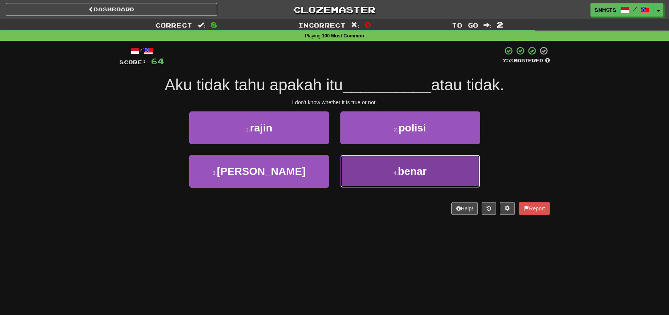
click at [370, 165] on button "4 . benar" at bounding box center [410, 171] width 140 height 33
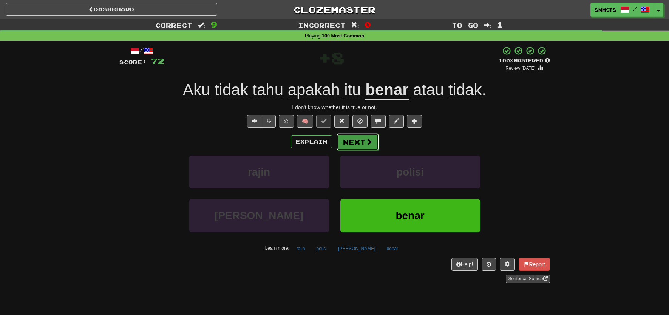
click at [363, 141] on button "Next" at bounding box center [357, 141] width 42 height 17
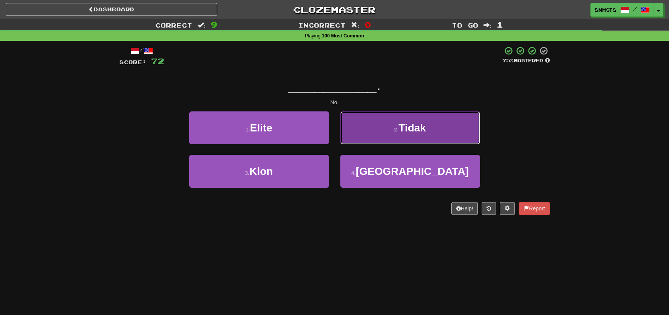
click at [368, 131] on button "2 . Tidak" at bounding box center [410, 127] width 140 height 33
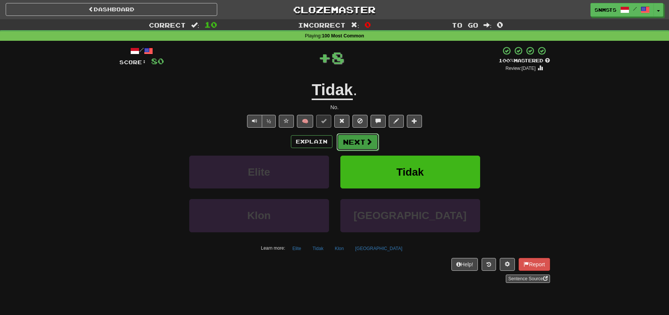
click at [355, 140] on button "Next" at bounding box center [357, 141] width 42 height 17
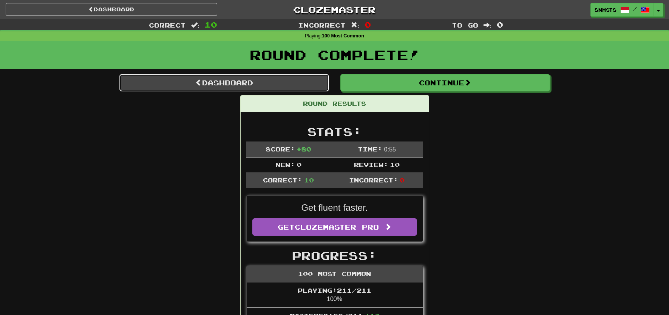
click at [261, 85] on link "Dashboard" at bounding box center [224, 82] width 210 height 17
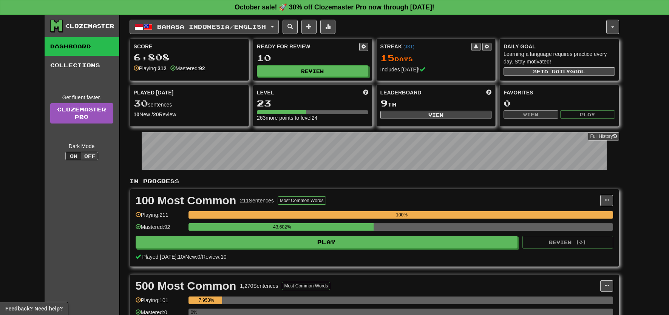
click at [234, 29] on span "Bahasa Indonesia / English" at bounding box center [211, 26] width 109 height 6
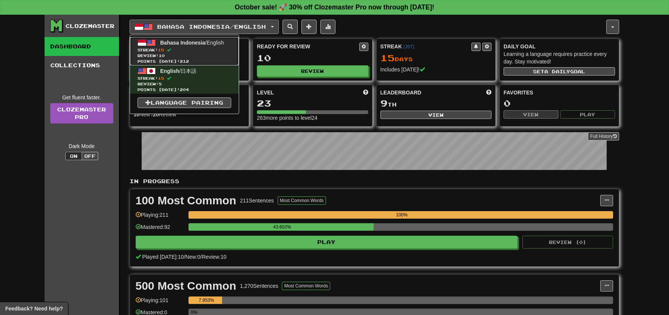
click at [207, 45] on span "Bahasa Indonesia / English" at bounding box center [192, 43] width 64 height 6
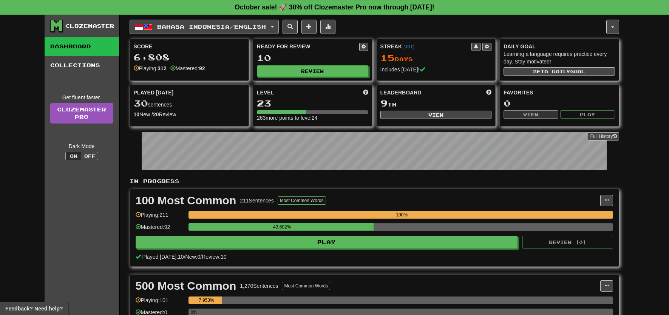
click at [192, 29] on span "Bahasa Indonesia / English" at bounding box center [211, 26] width 109 height 6
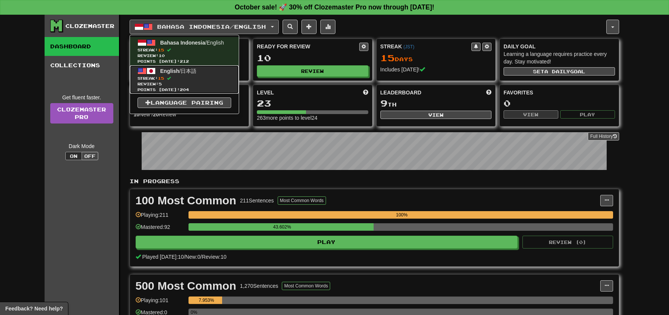
click at [185, 70] on span "English / 日本語" at bounding box center [178, 71] width 36 height 6
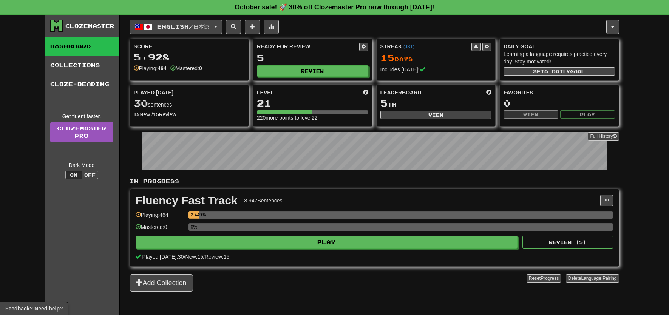
click at [206, 29] on span "English / 日本語" at bounding box center [183, 26] width 52 height 6
click at [209, 25] on span "English / 日本語" at bounding box center [183, 26] width 52 height 6
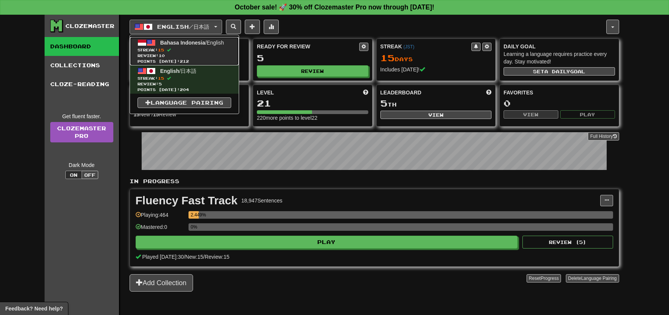
click at [196, 49] on span "Streak: 15" at bounding box center [184, 50] width 94 height 6
